Goal: Task Accomplishment & Management: Manage account settings

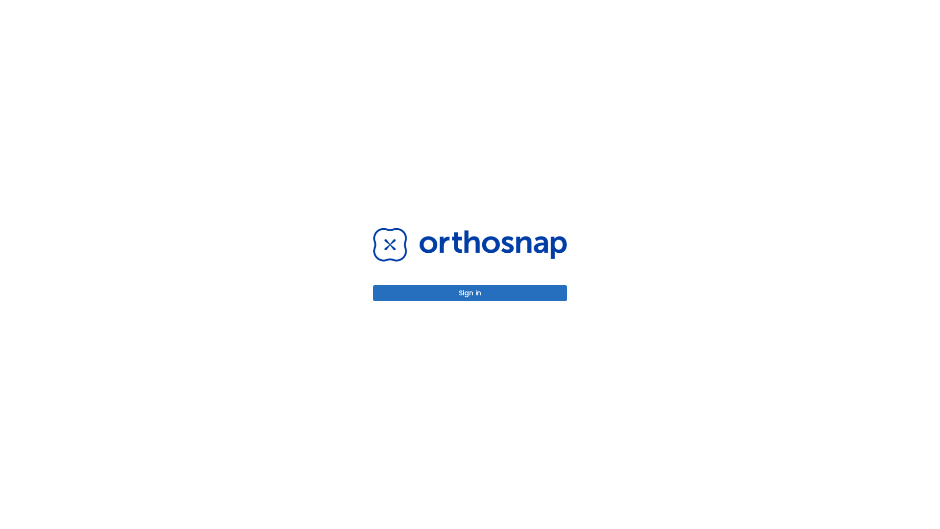
click at [470, 293] on button "Sign in" at bounding box center [470, 293] width 194 height 16
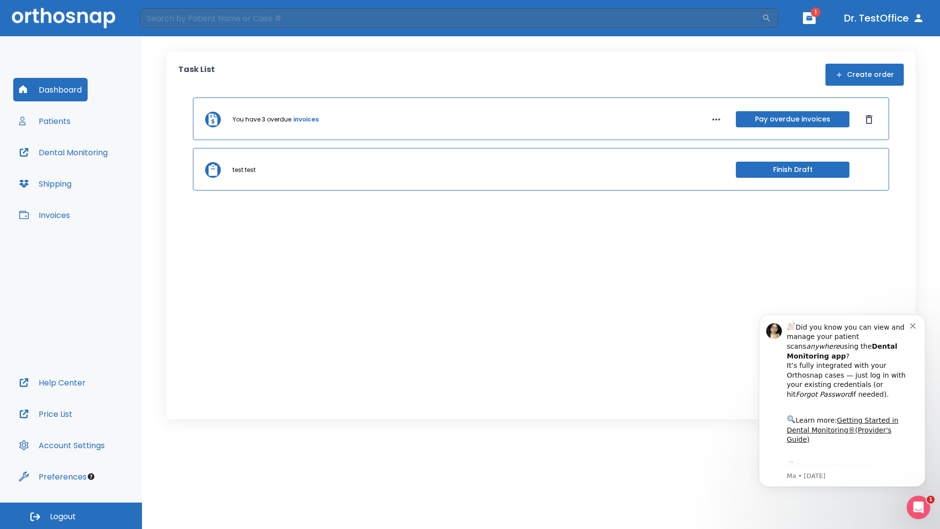
click at [71, 515] on span "Logout" at bounding box center [63, 516] width 26 height 11
